Goal: Task Accomplishment & Management: Manage account settings

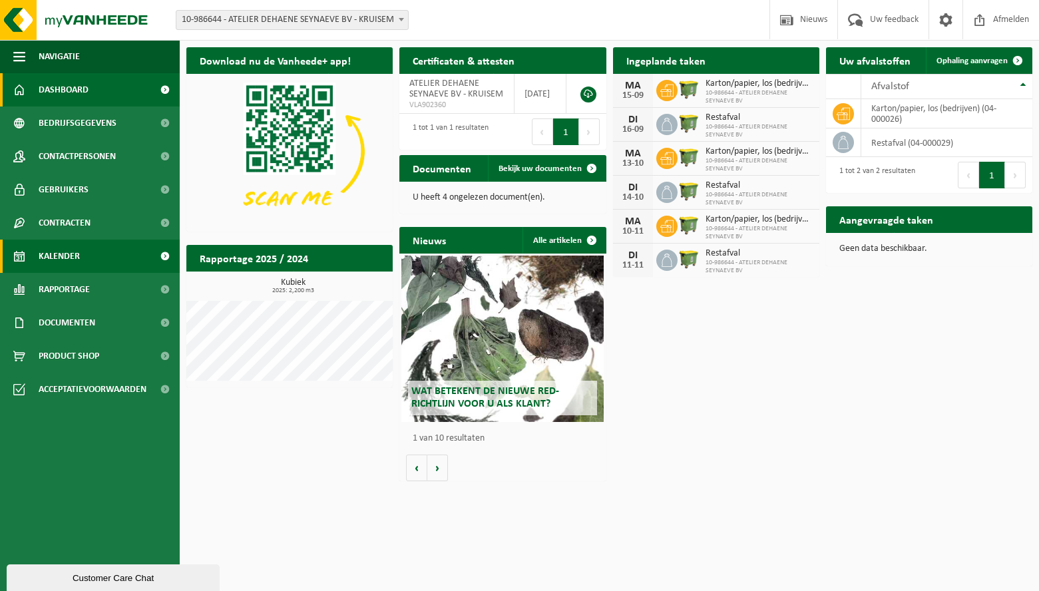
click at [84, 260] on link "Kalender" at bounding box center [90, 256] width 180 height 33
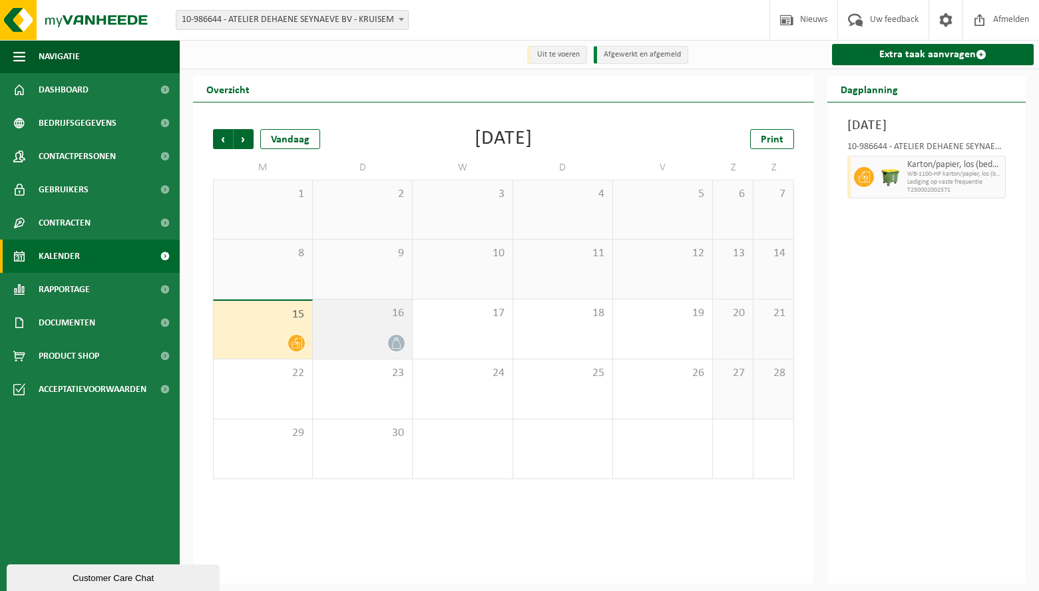
click at [348, 329] on div "16" at bounding box center [362, 329] width 99 height 59
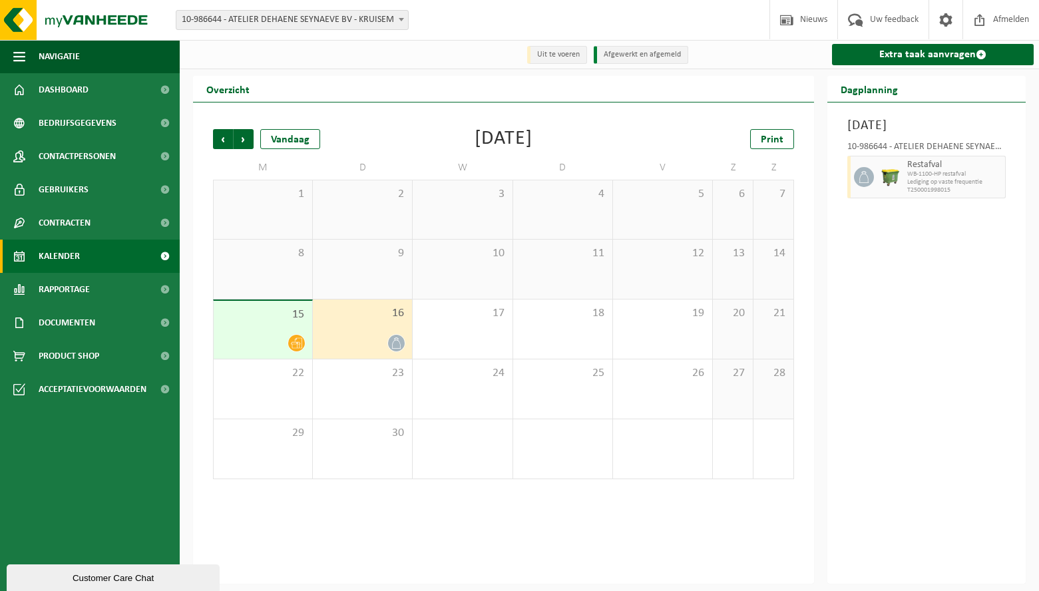
click at [267, 340] on div at bounding box center [262, 343] width 85 height 18
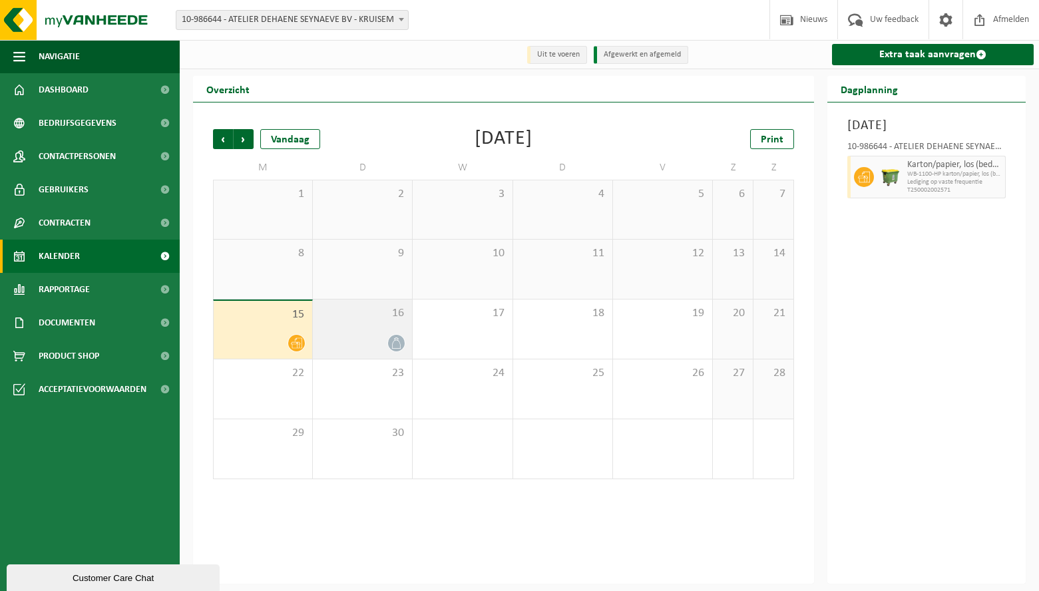
click at [343, 326] on div "16" at bounding box center [362, 329] width 99 height 59
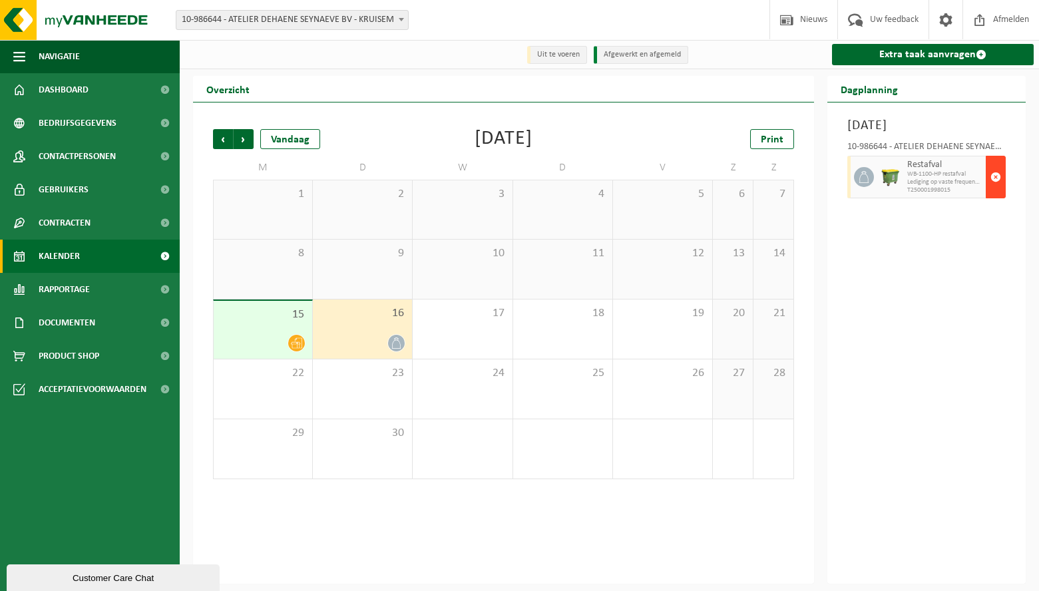
click at [991, 190] on span "button" at bounding box center [996, 177] width 11 height 27
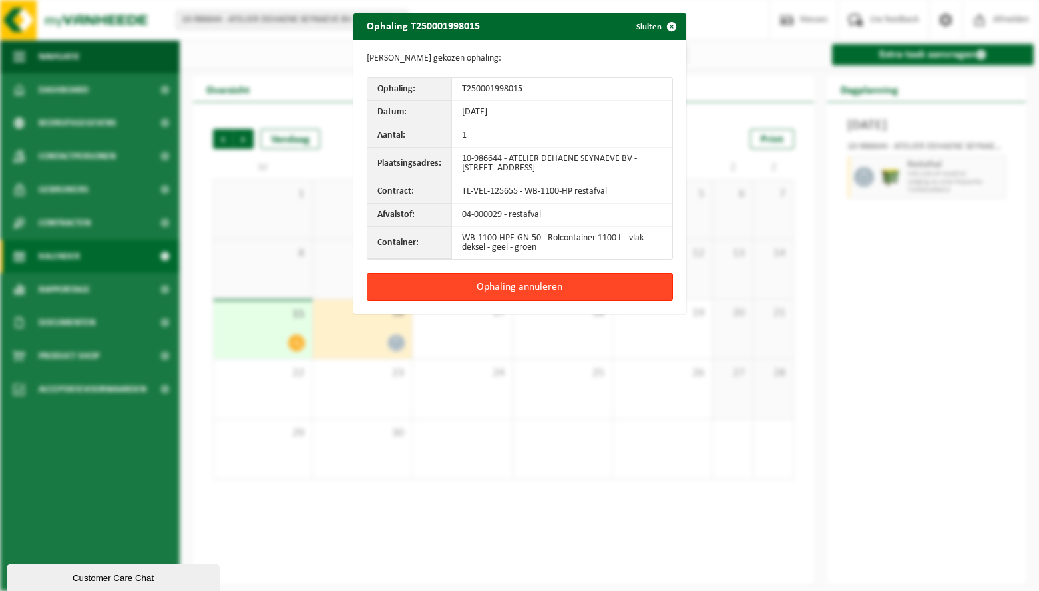
click at [528, 291] on button "Ophaling annuleren" at bounding box center [520, 287] width 306 height 28
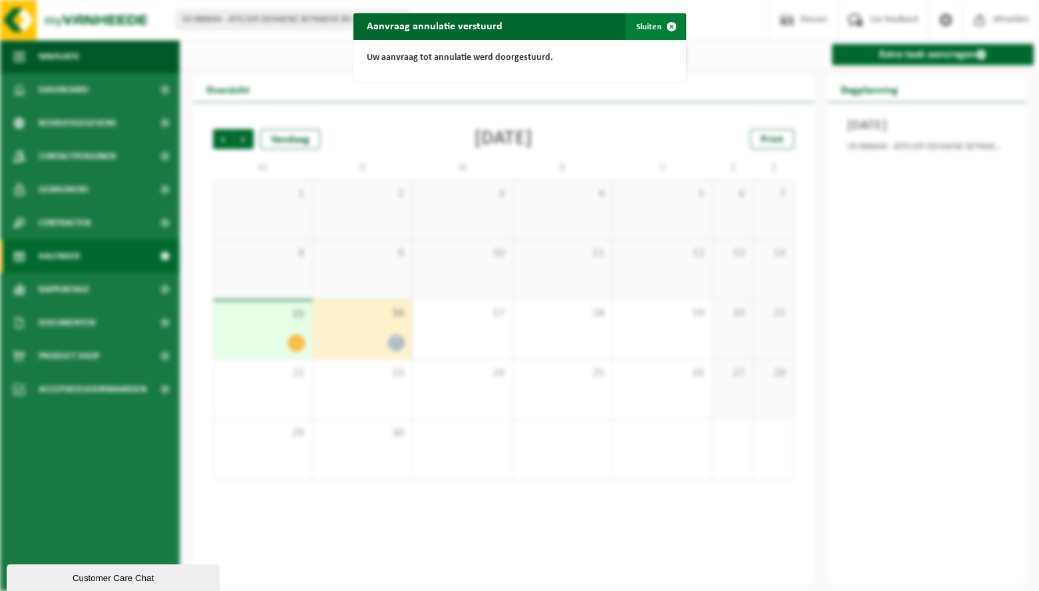
click at [648, 33] on button "Sluiten" at bounding box center [655, 26] width 59 height 27
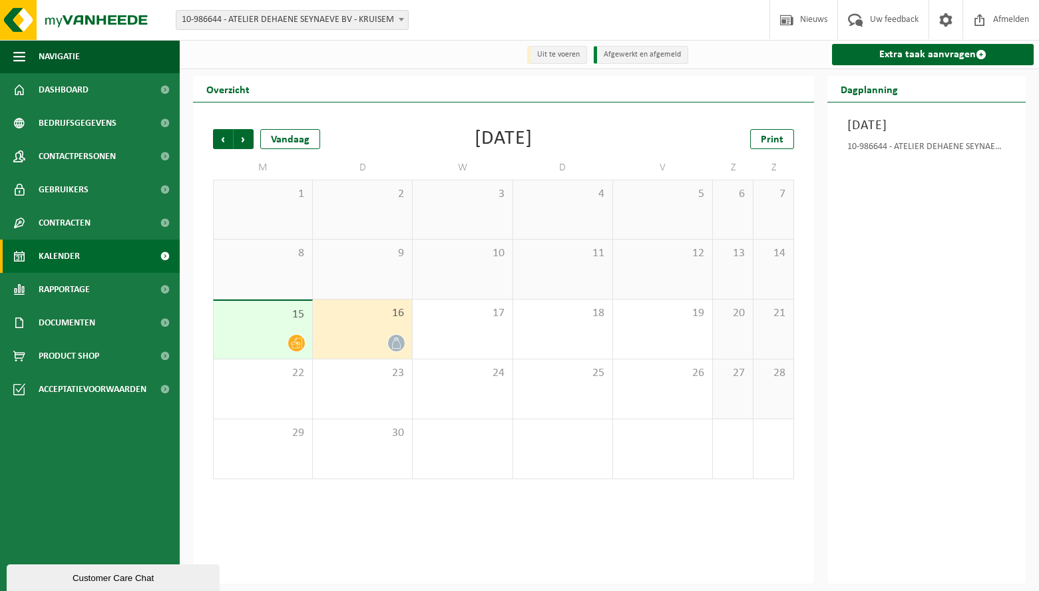
click at [296, 334] on div at bounding box center [297, 343] width 18 height 18
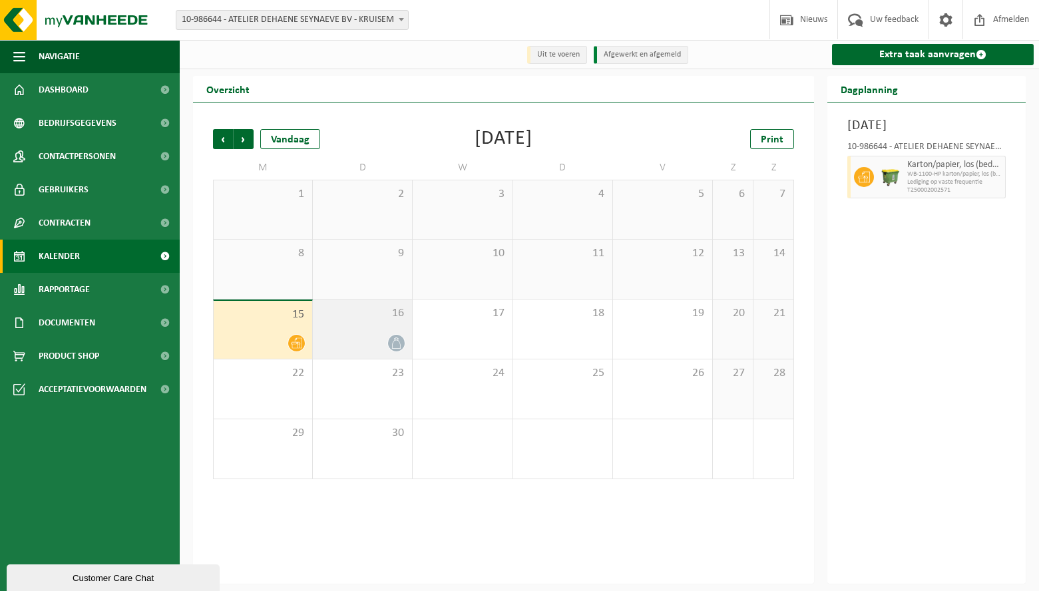
click at [331, 346] on div at bounding box center [363, 343] width 86 height 18
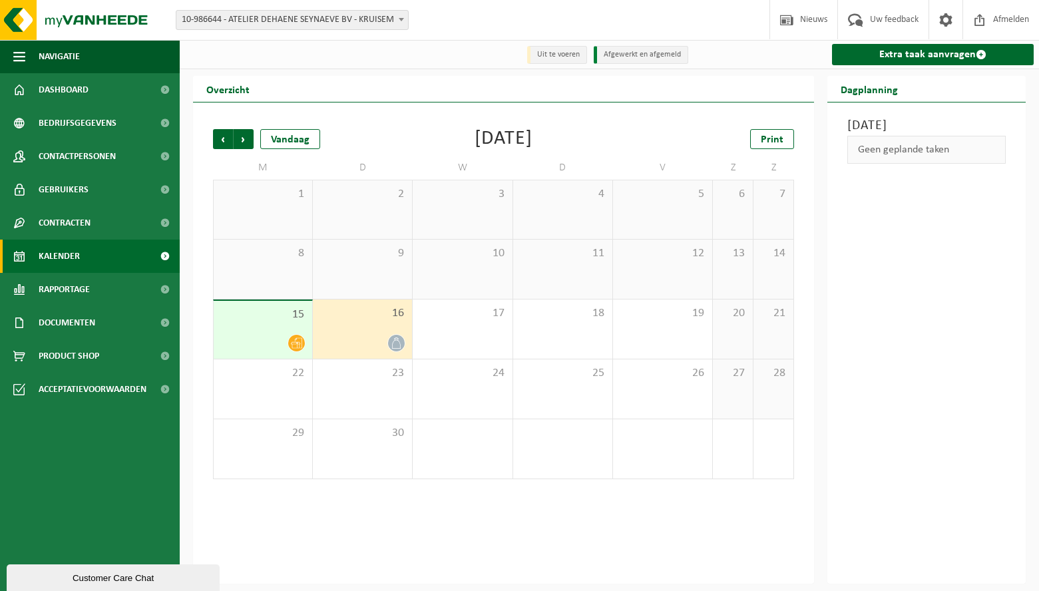
click at [265, 331] on div "15" at bounding box center [263, 330] width 99 height 58
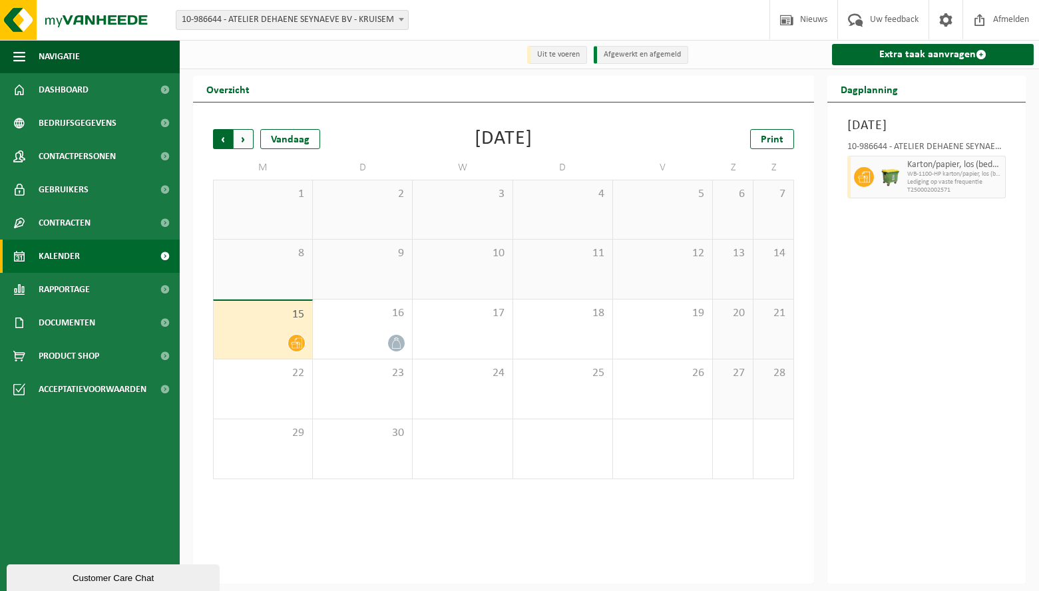
click at [238, 138] on span "Volgende" at bounding box center [244, 139] width 20 height 20
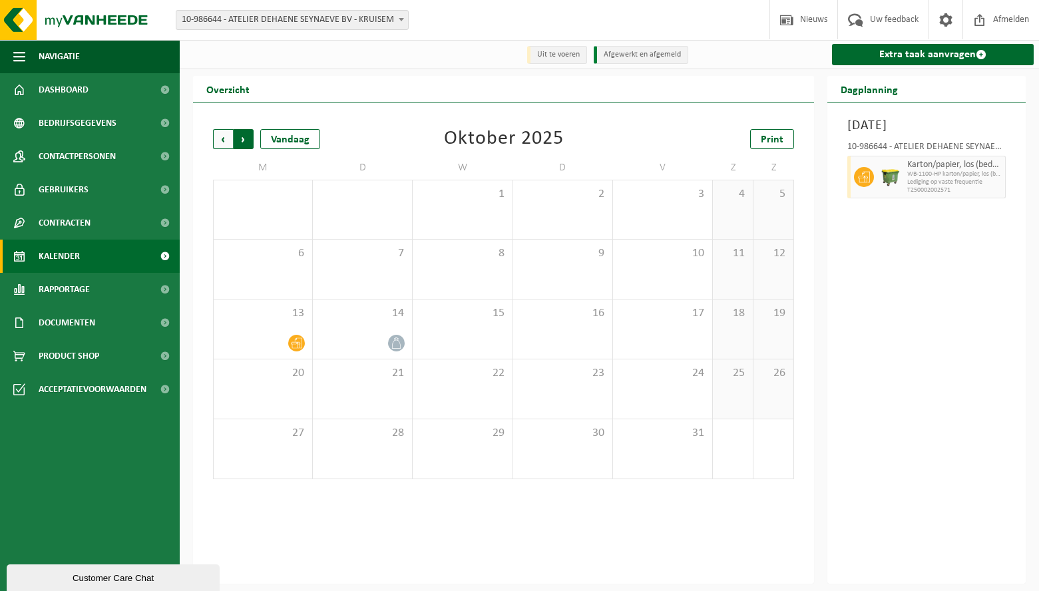
click at [231, 140] on span "Vorige" at bounding box center [223, 139] width 20 height 20
